Goal: Information Seeking & Learning: Learn about a topic

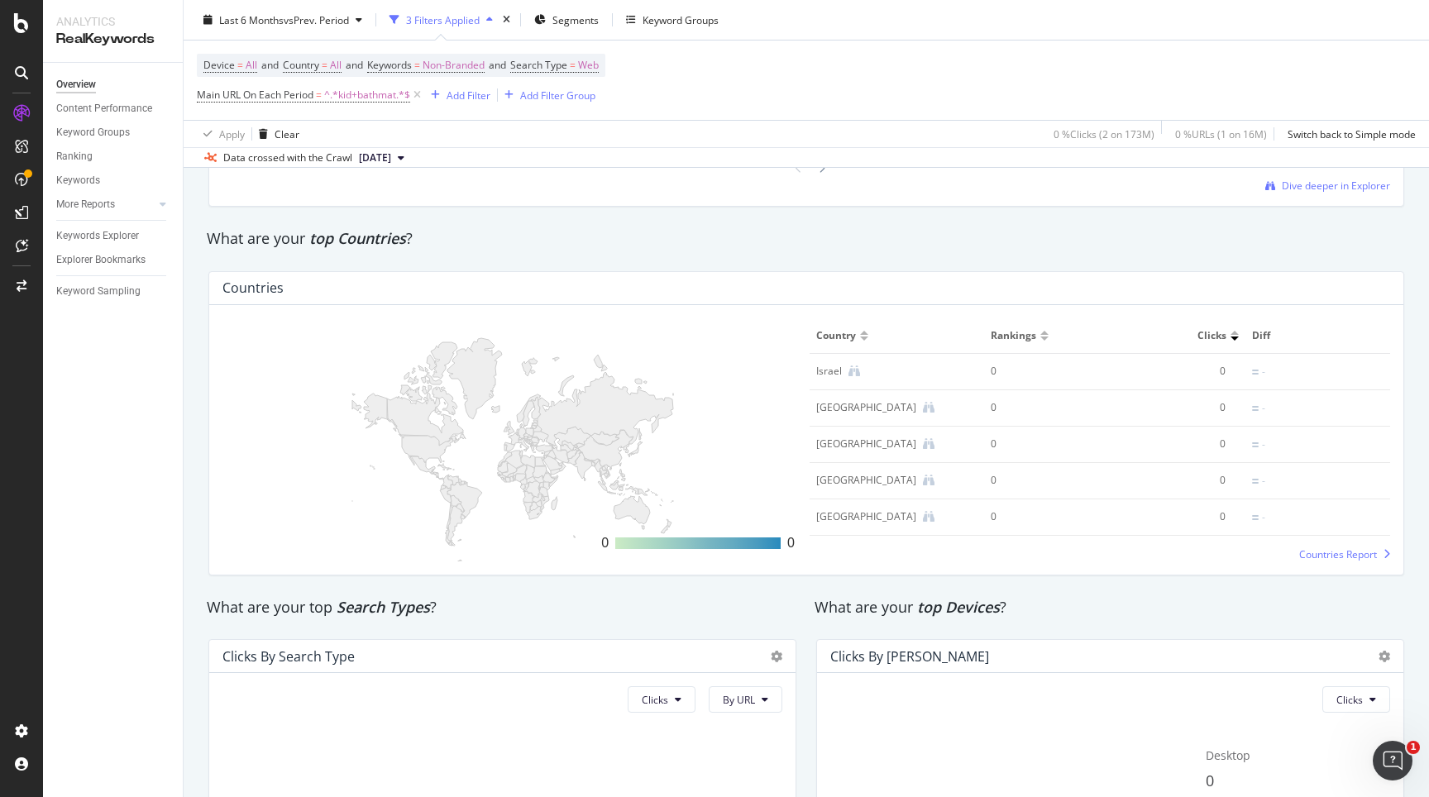
scroll to position [2102, 0]
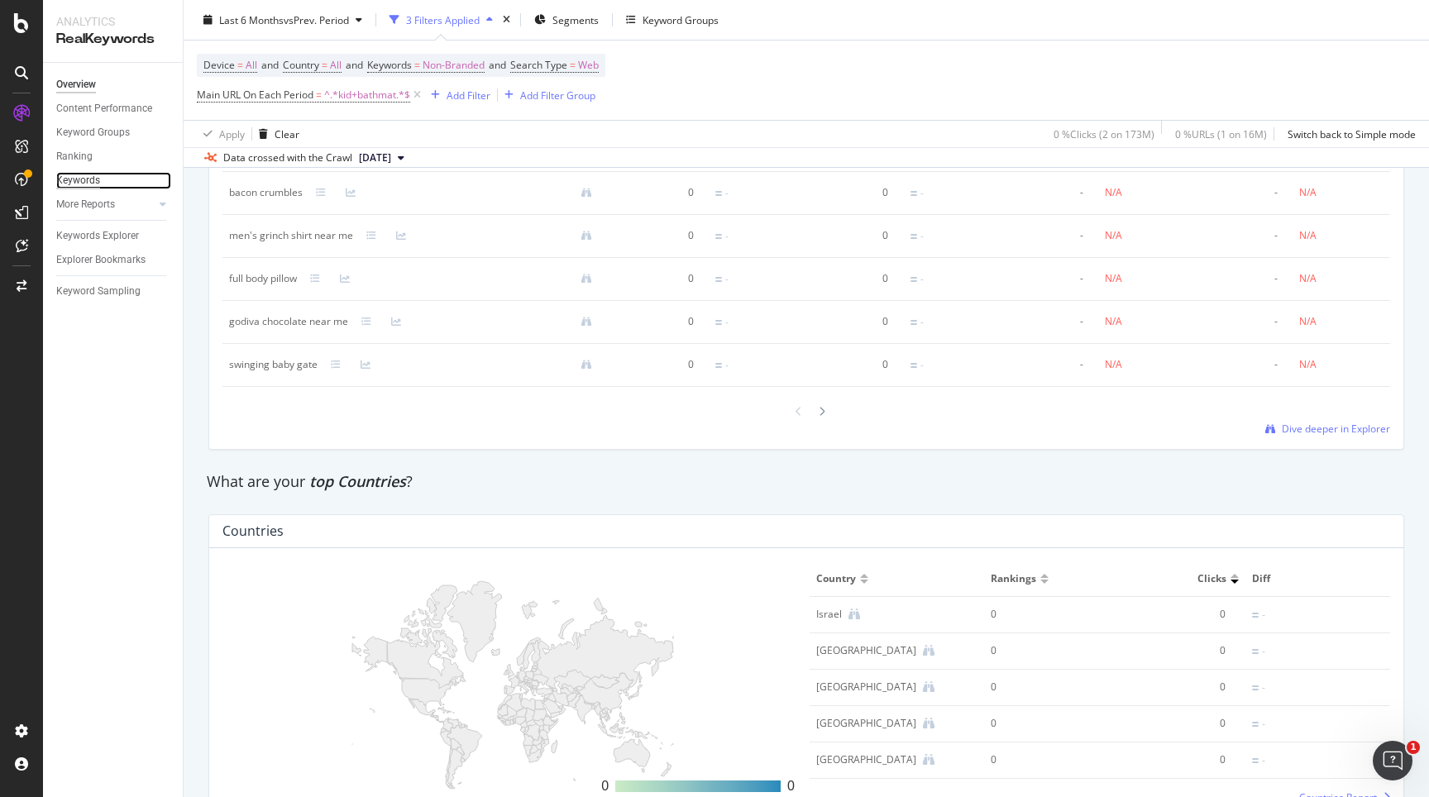
click at [76, 184] on div "Keywords" at bounding box center [78, 180] width 44 height 17
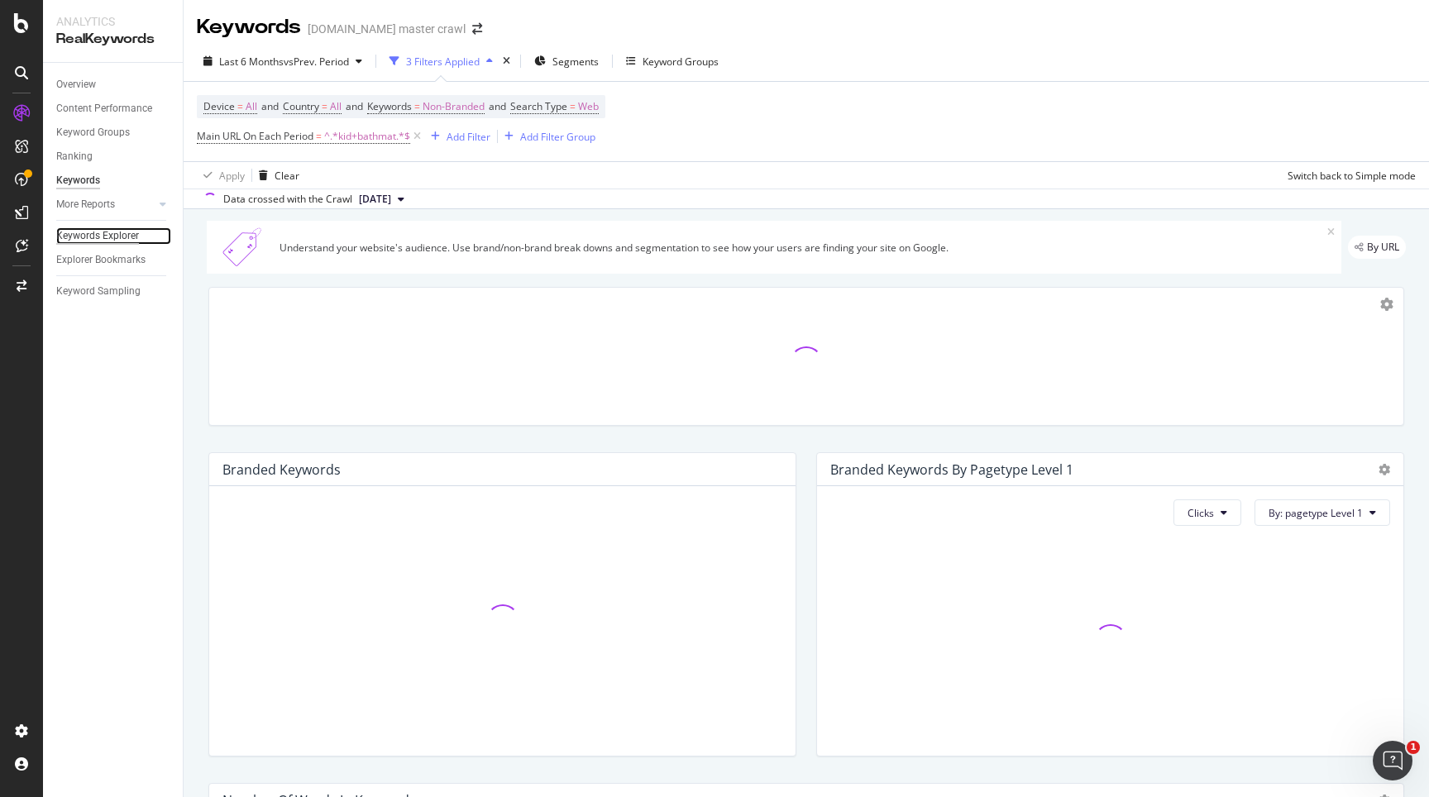
click at [81, 242] on div "Keywords Explorer" at bounding box center [97, 235] width 83 height 17
